Goal: Communication & Community: Participate in discussion

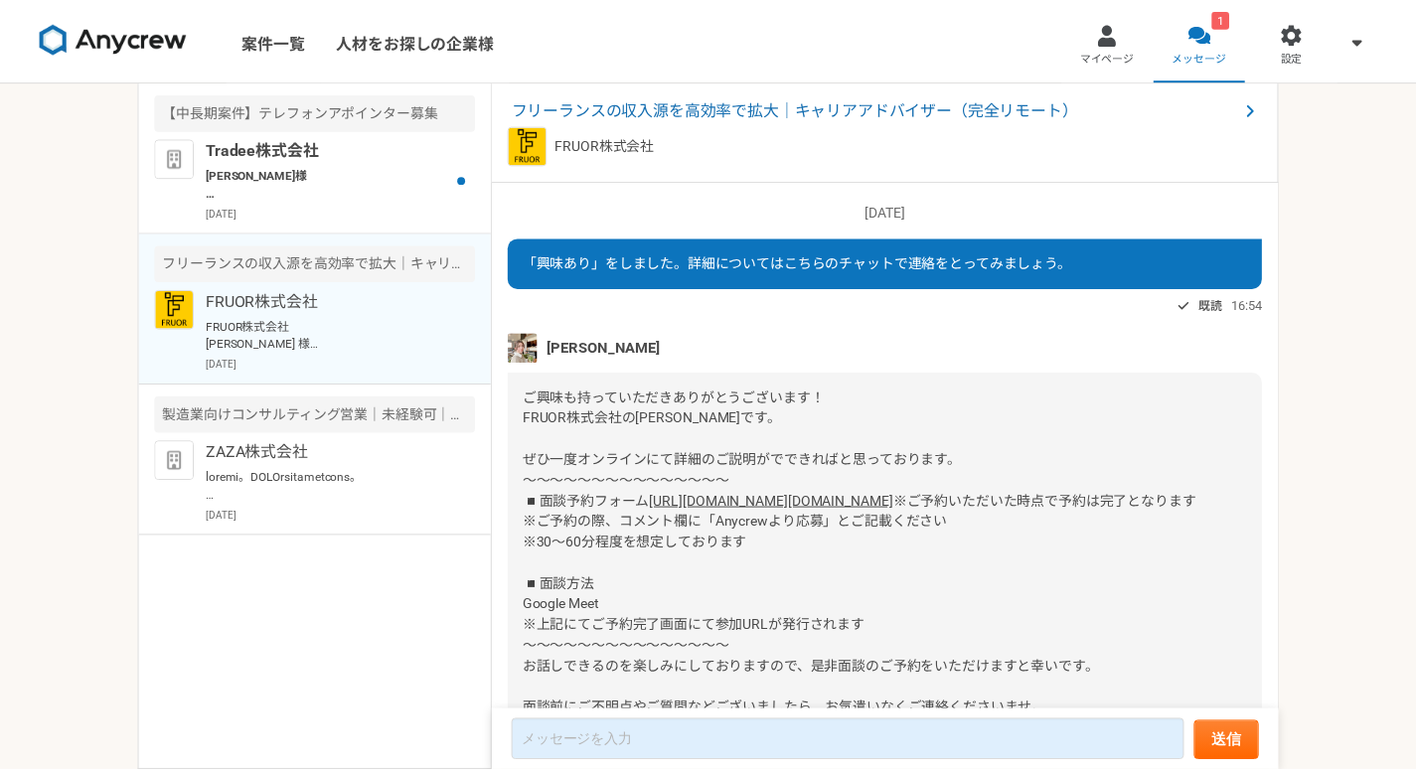
scroll to position [550, 0]
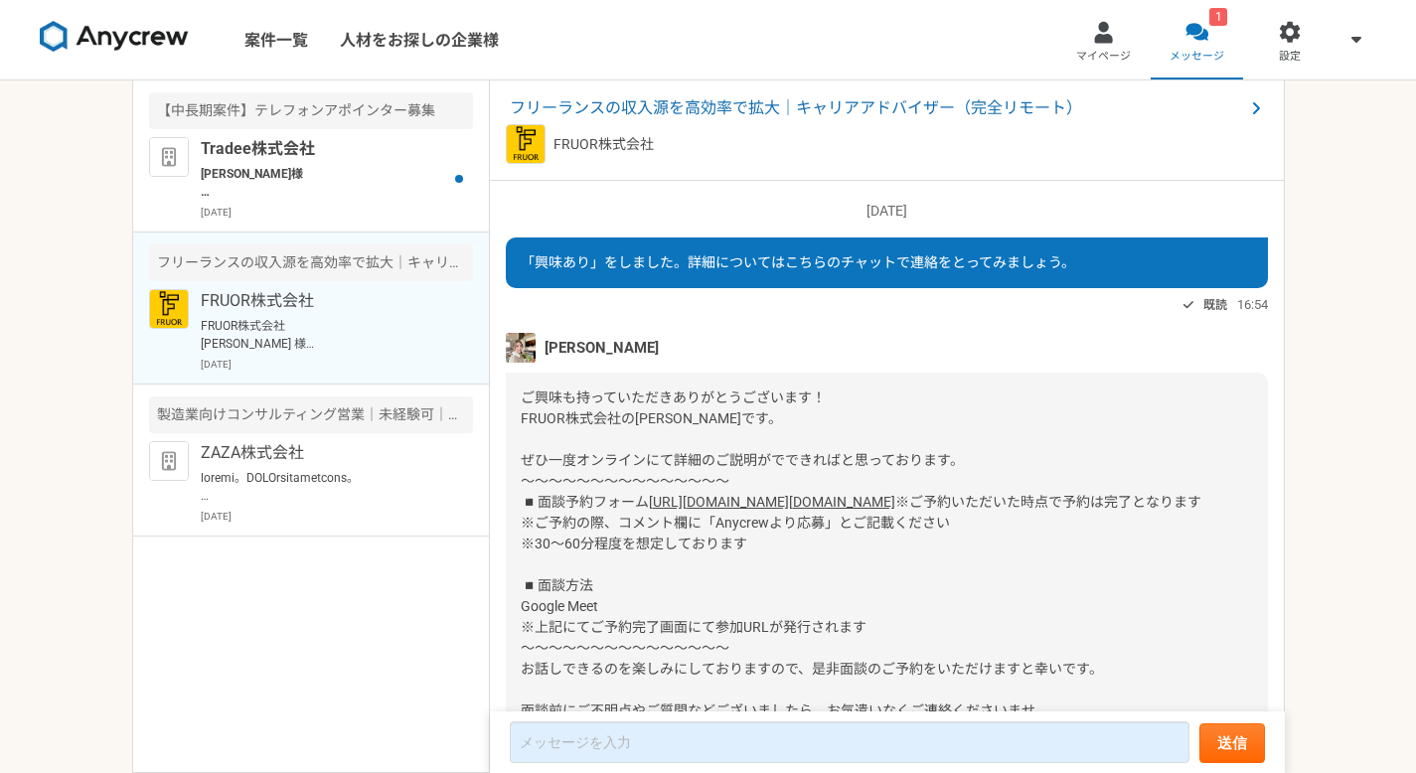
scroll to position [550, 0]
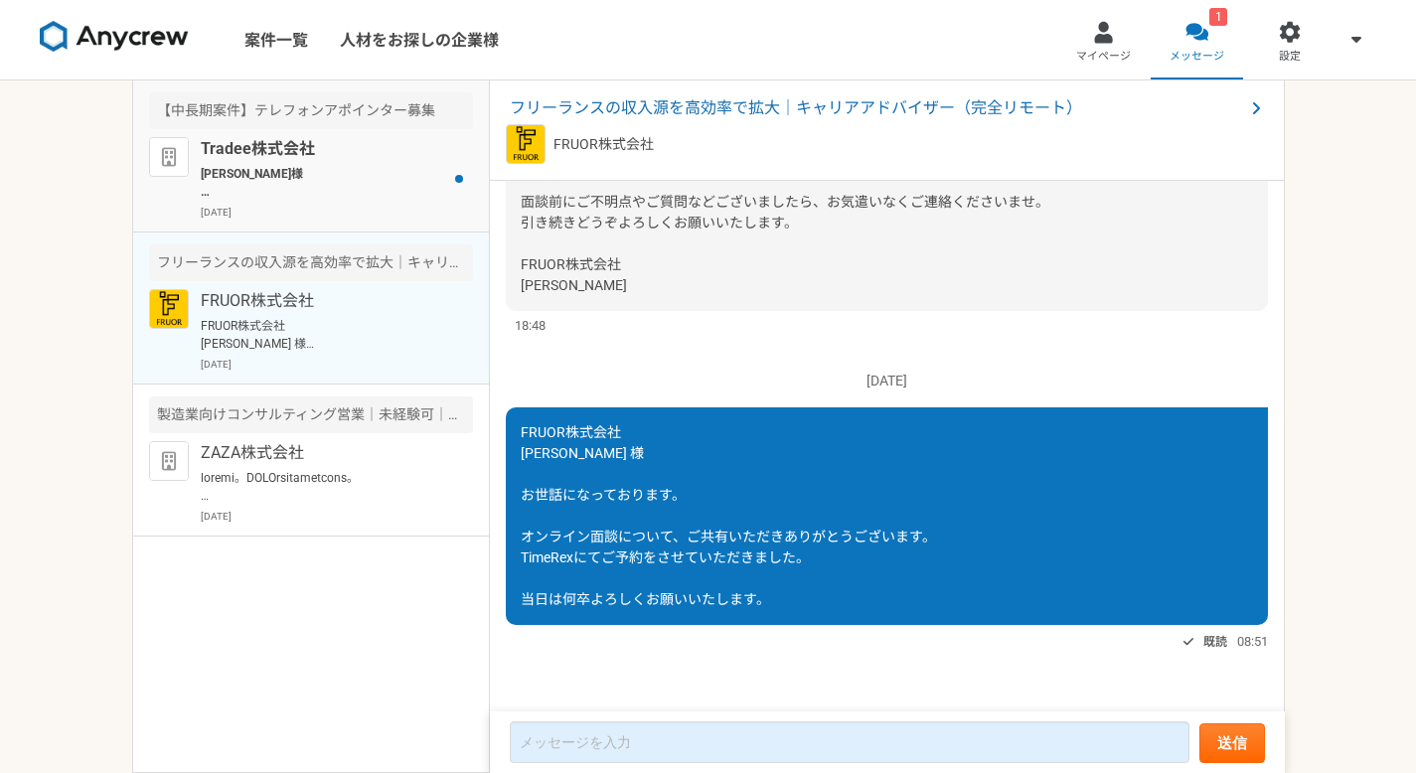
click at [325, 170] on p "[PERSON_NAME]様 お世話になっております。 とんでもございません。 当日はどうぞよろしくお願いいたします。 Tradee株式会社 [PERSON_…" at bounding box center [323, 183] width 245 height 36
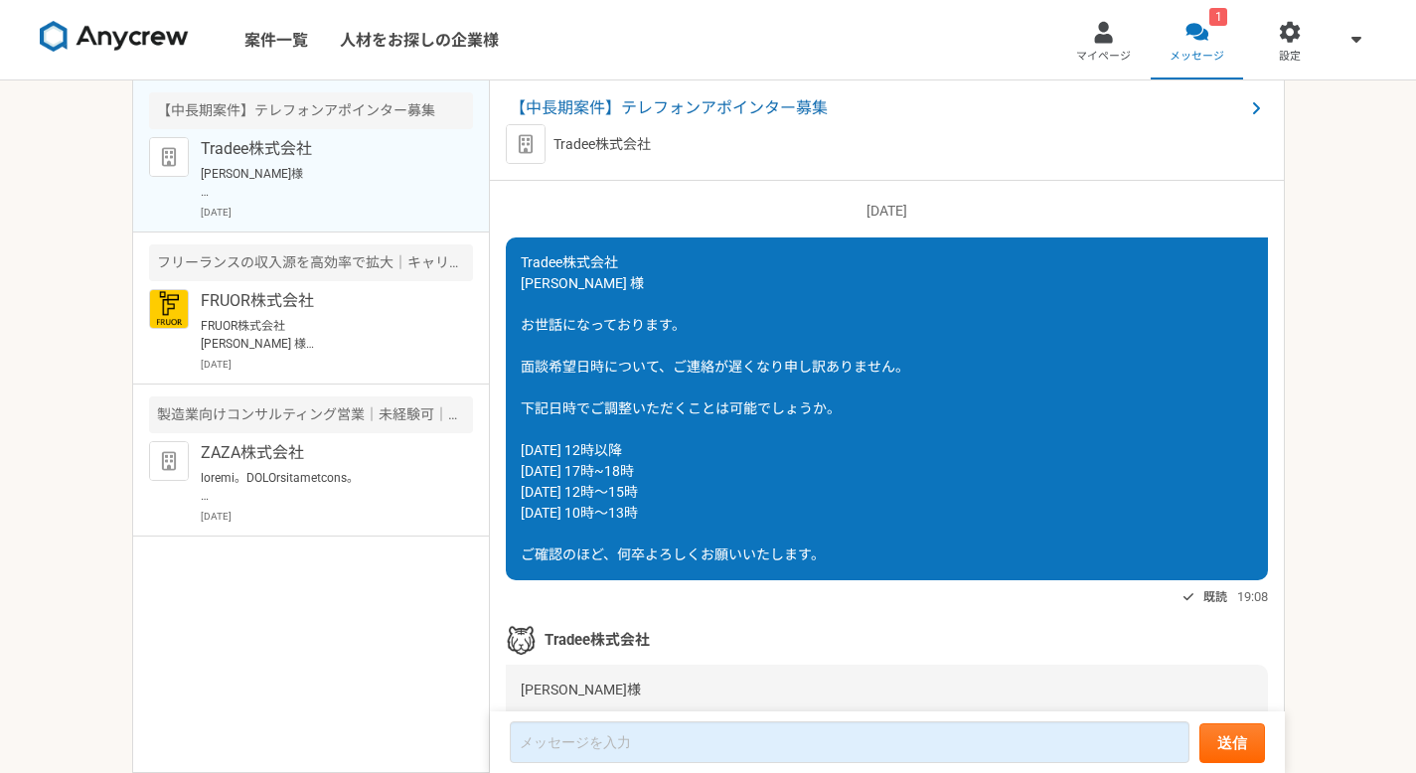
scroll to position [3118, 0]
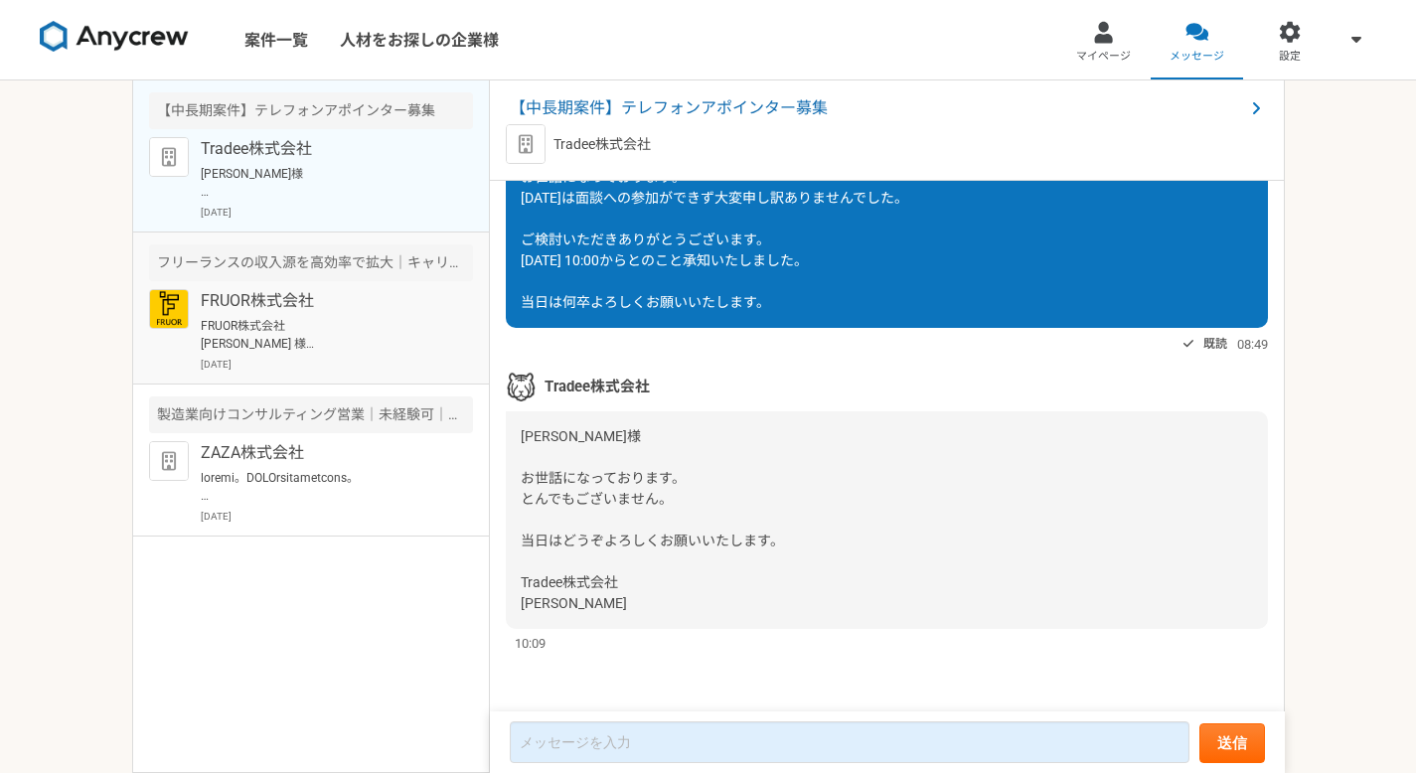
click at [346, 357] on p "[DATE]" at bounding box center [337, 364] width 272 height 15
